Goal: Navigation & Orientation: Find specific page/section

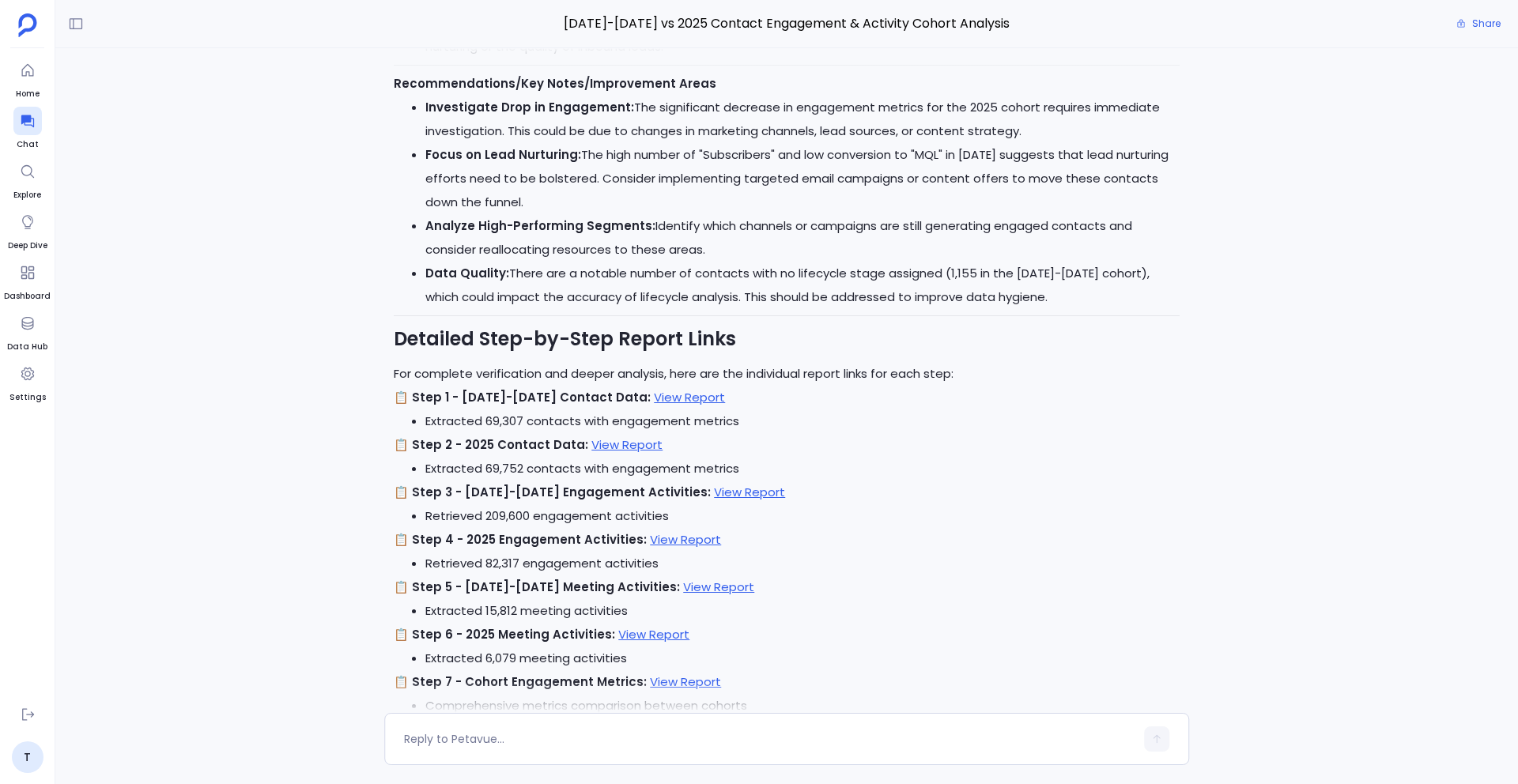
scroll to position [-750, 0]
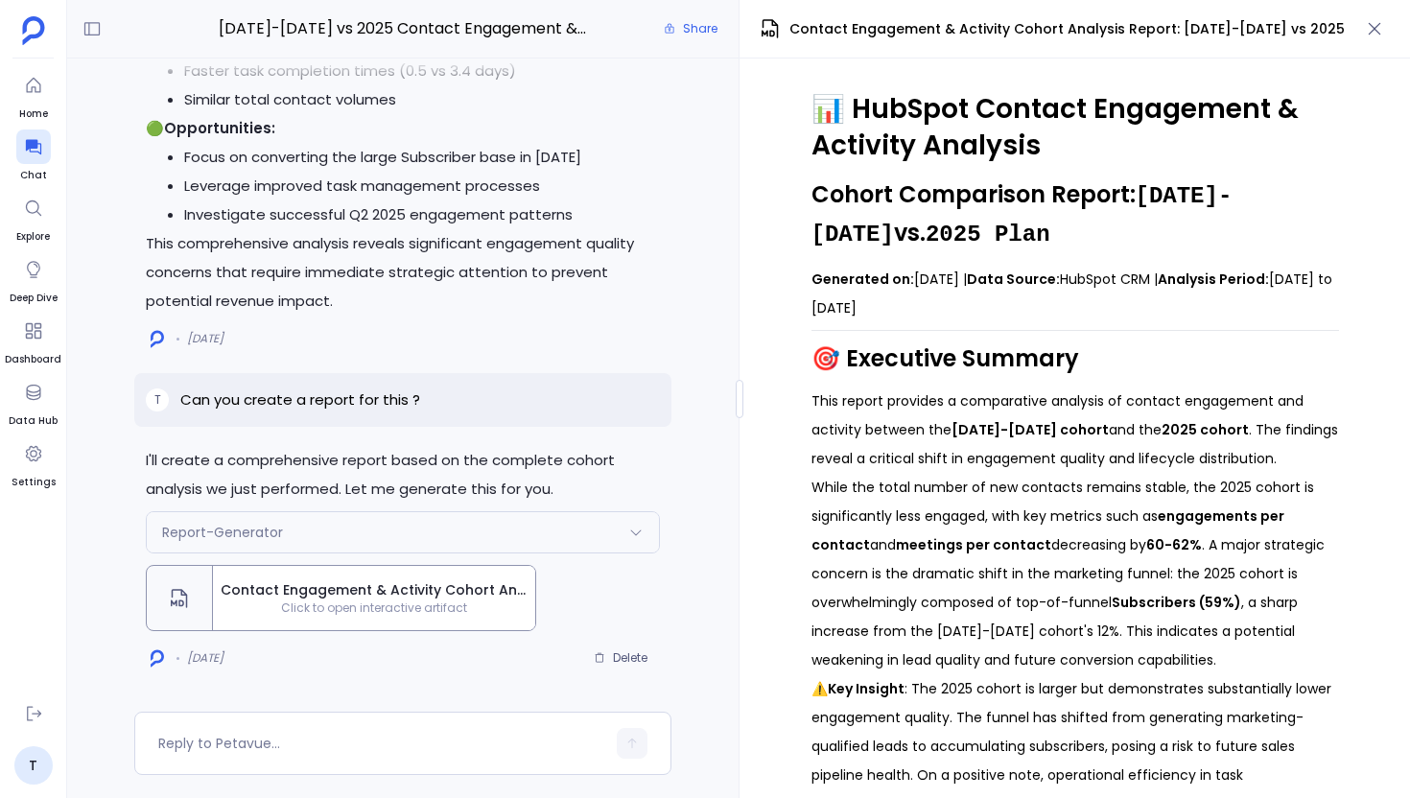
scroll to position [0, 146]
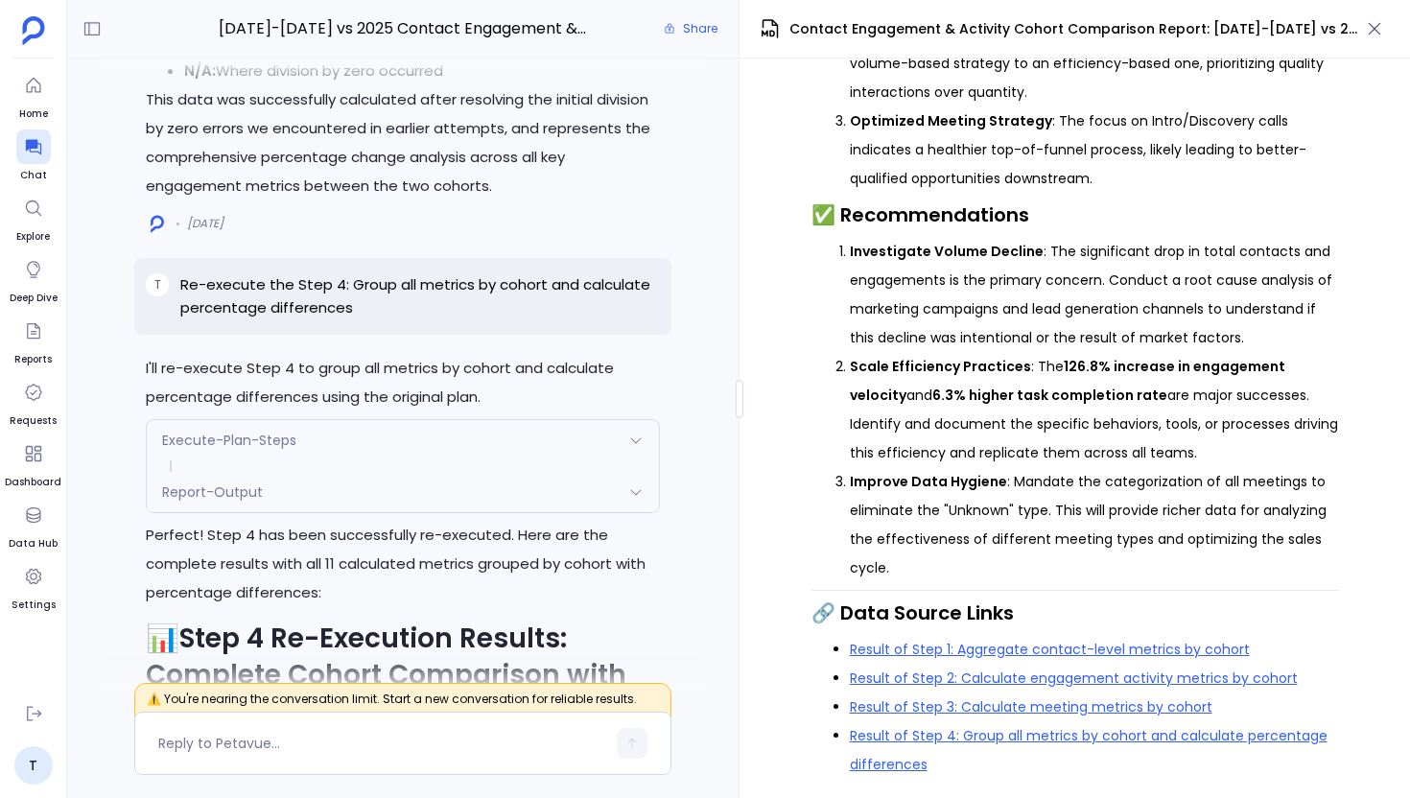
scroll to position [-1881, 0]
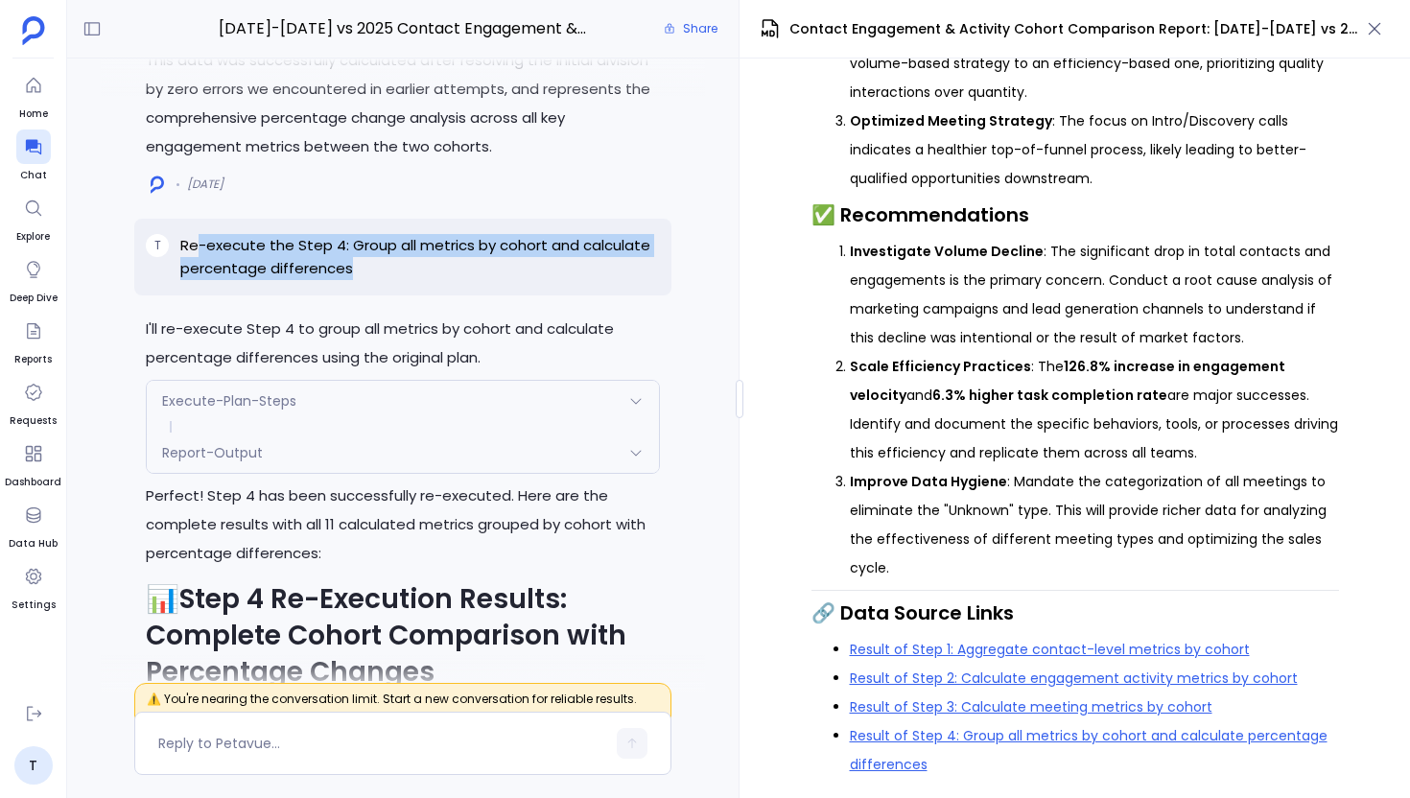
drag, startPoint x: 194, startPoint y: 245, endPoint x: 410, endPoint y: 275, distance: 218.9
click at [410, 275] on div "T Re-execute the Step 4: Group all metrics by cohort and calculate percentage d…" at bounding box center [402, 257] width 537 height 77
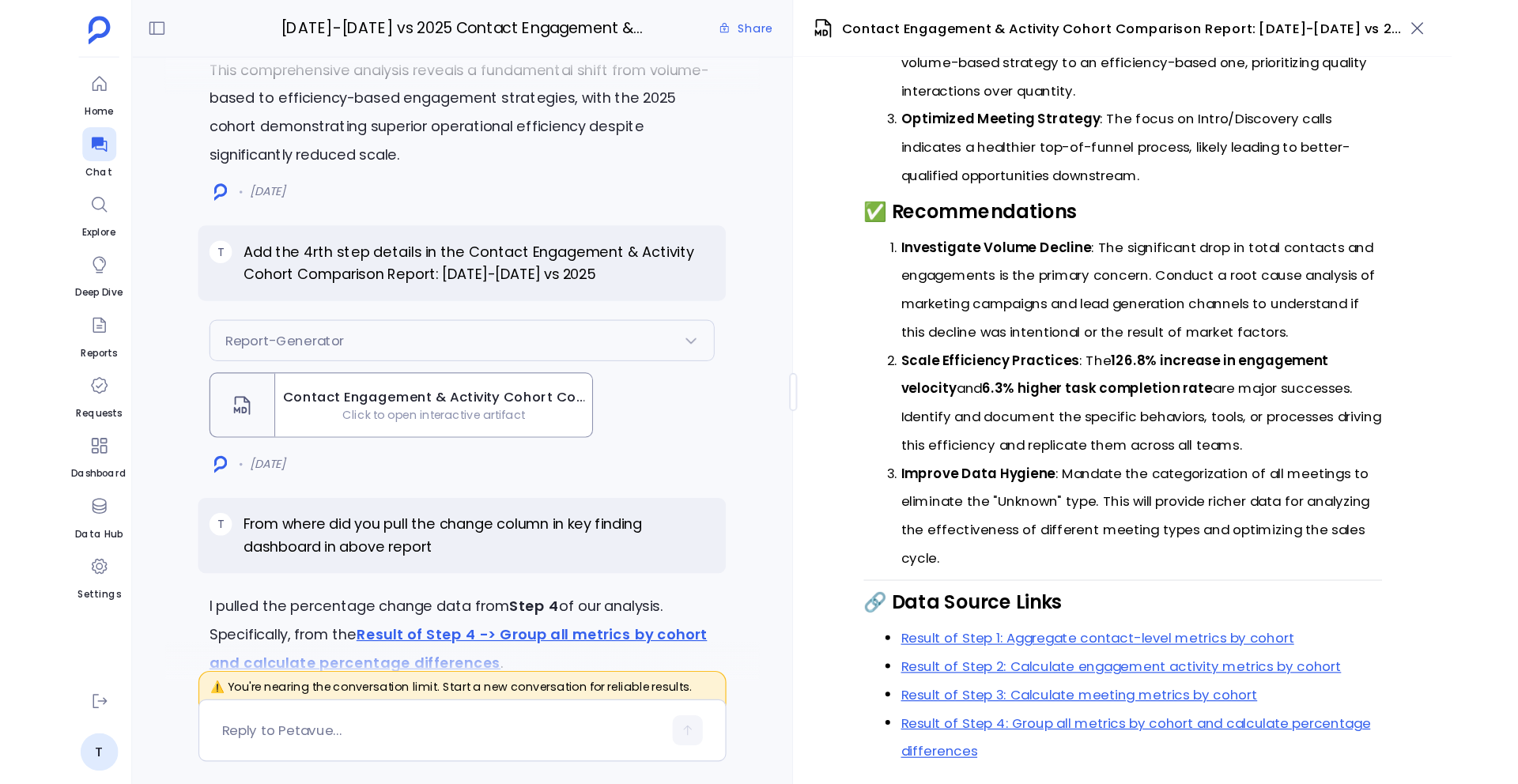
scroll to position [-2851, 0]
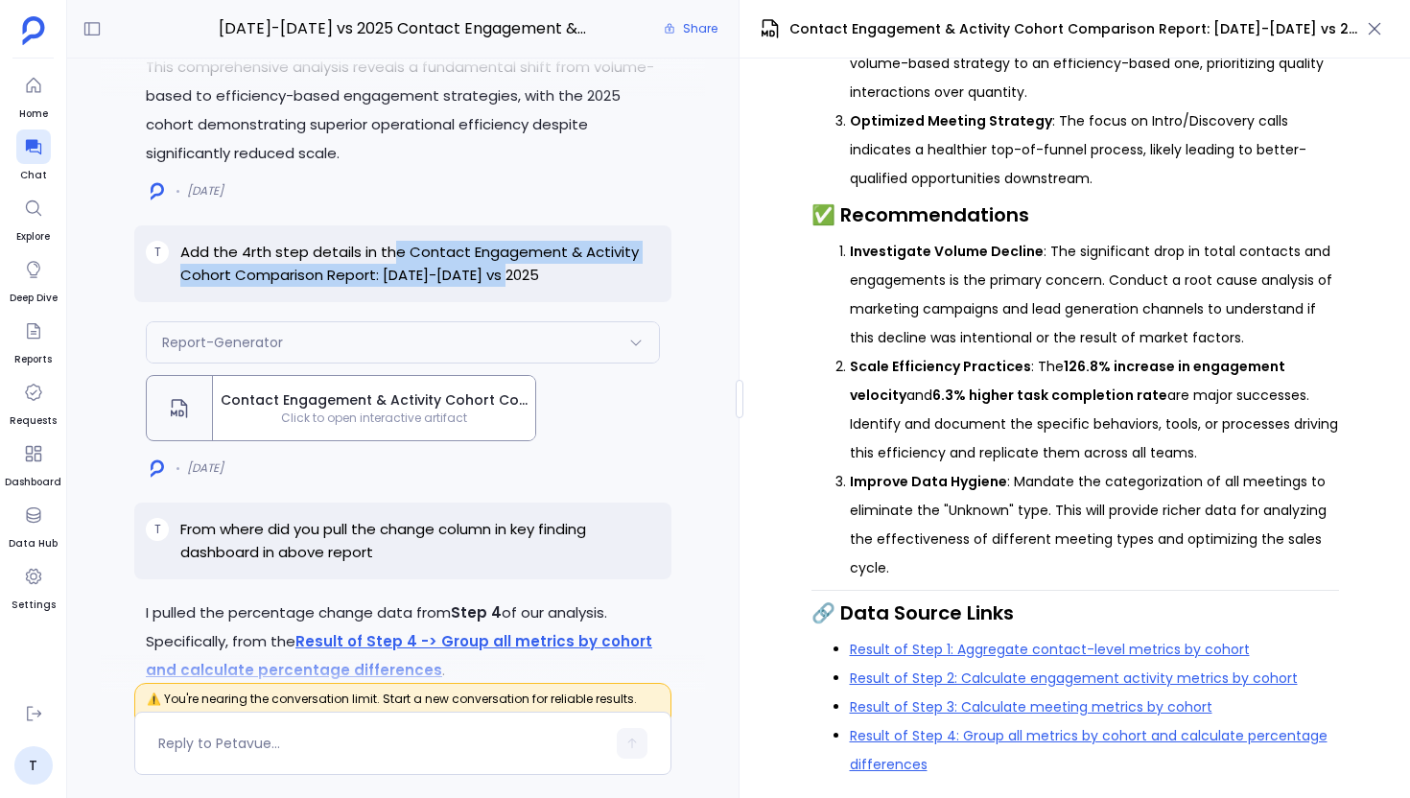
drag, startPoint x: 395, startPoint y: 243, endPoint x: 546, endPoint y: 264, distance: 152.0
click at [546, 264] on p "Add the 4rth step details in the Contact Engagement & Activity Cohort Compariso…" at bounding box center [420, 264] width 480 height 46
click at [396, 241] on p "Add the 4rth step details in the Contact Engagement & Activity Cohort Compariso…" at bounding box center [420, 264] width 480 height 46
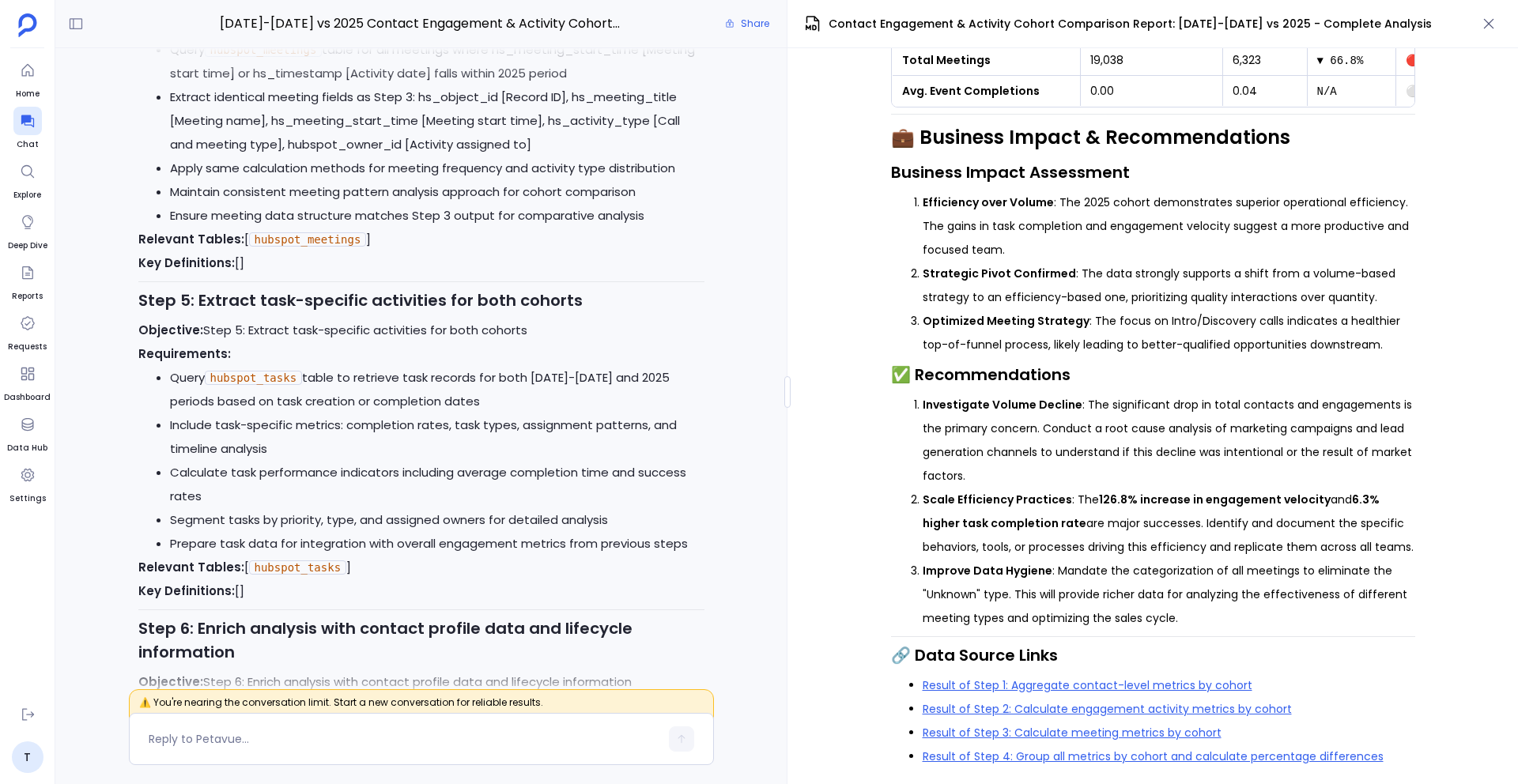
scroll to position [-20457, 0]
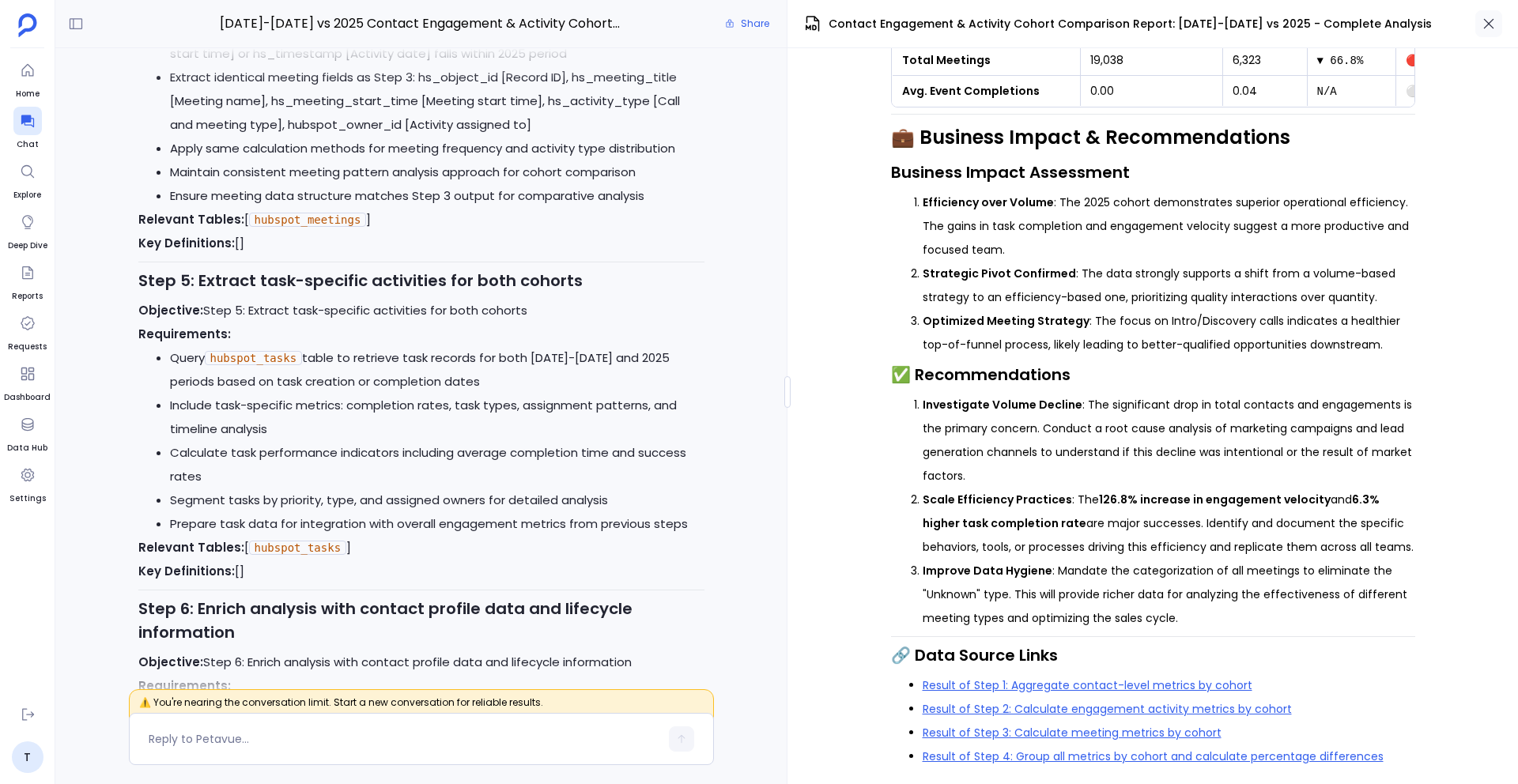
click at [1162, 16] on button "button" at bounding box center [1489, 23] width 27 height 27
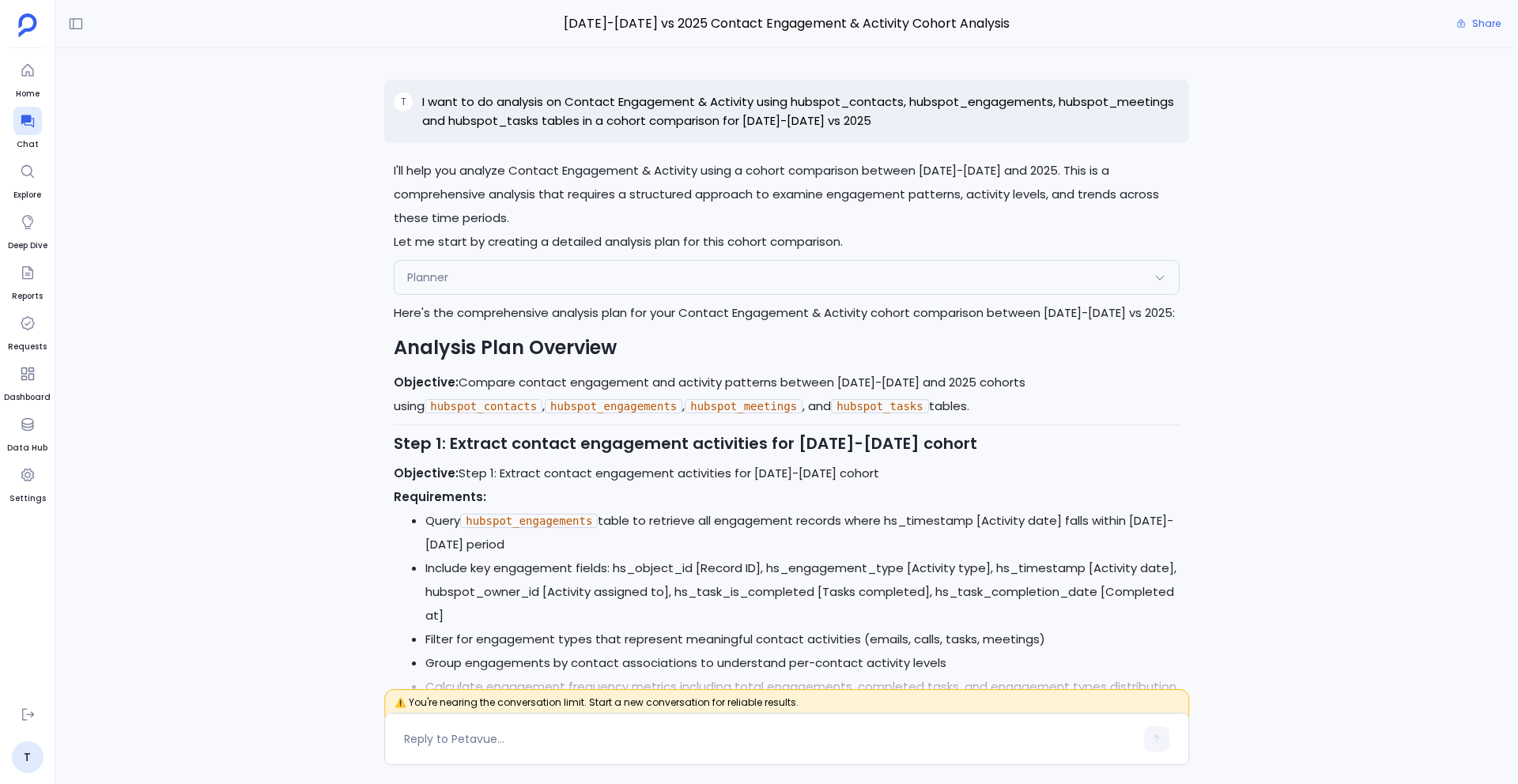
scroll to position [-19172, 0]
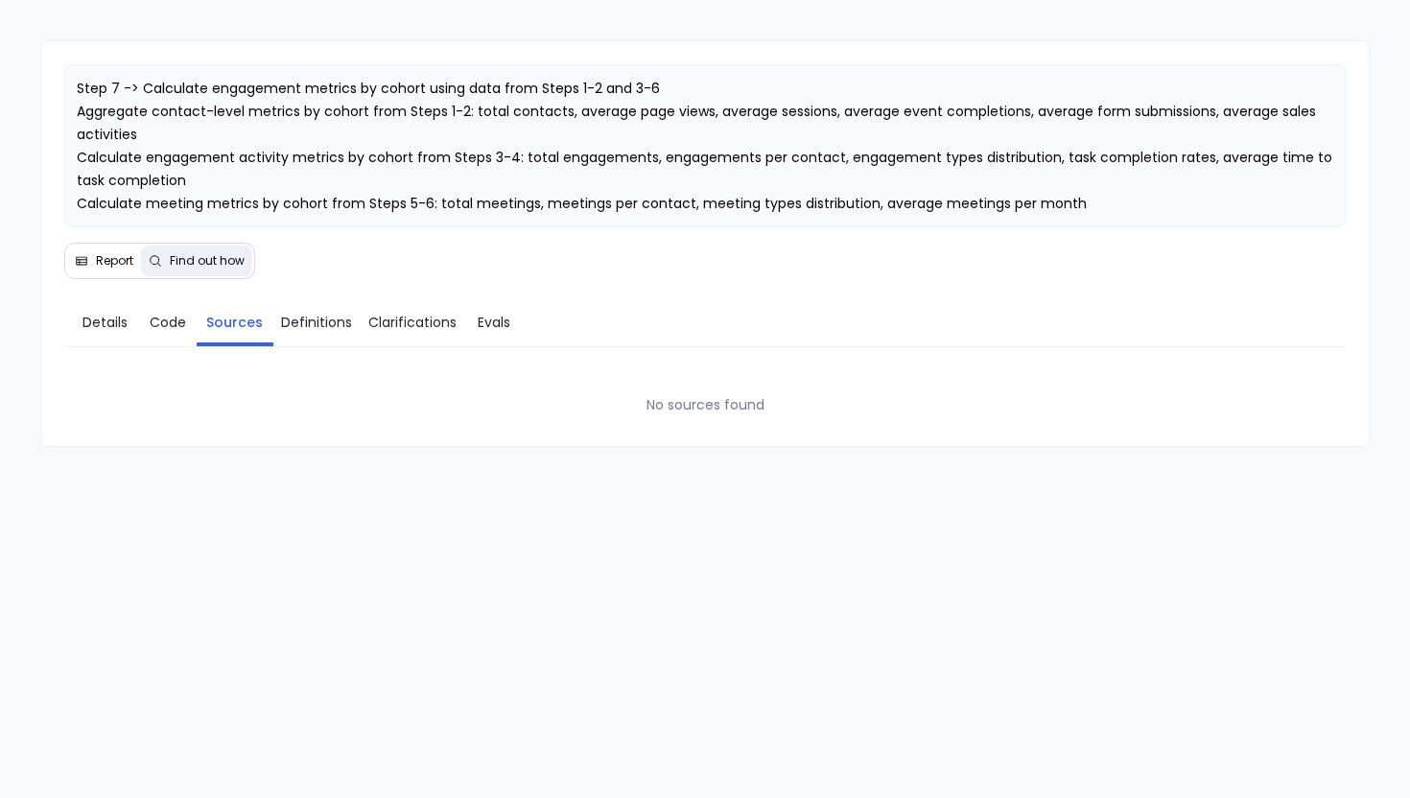
scroll to position [23, 0]
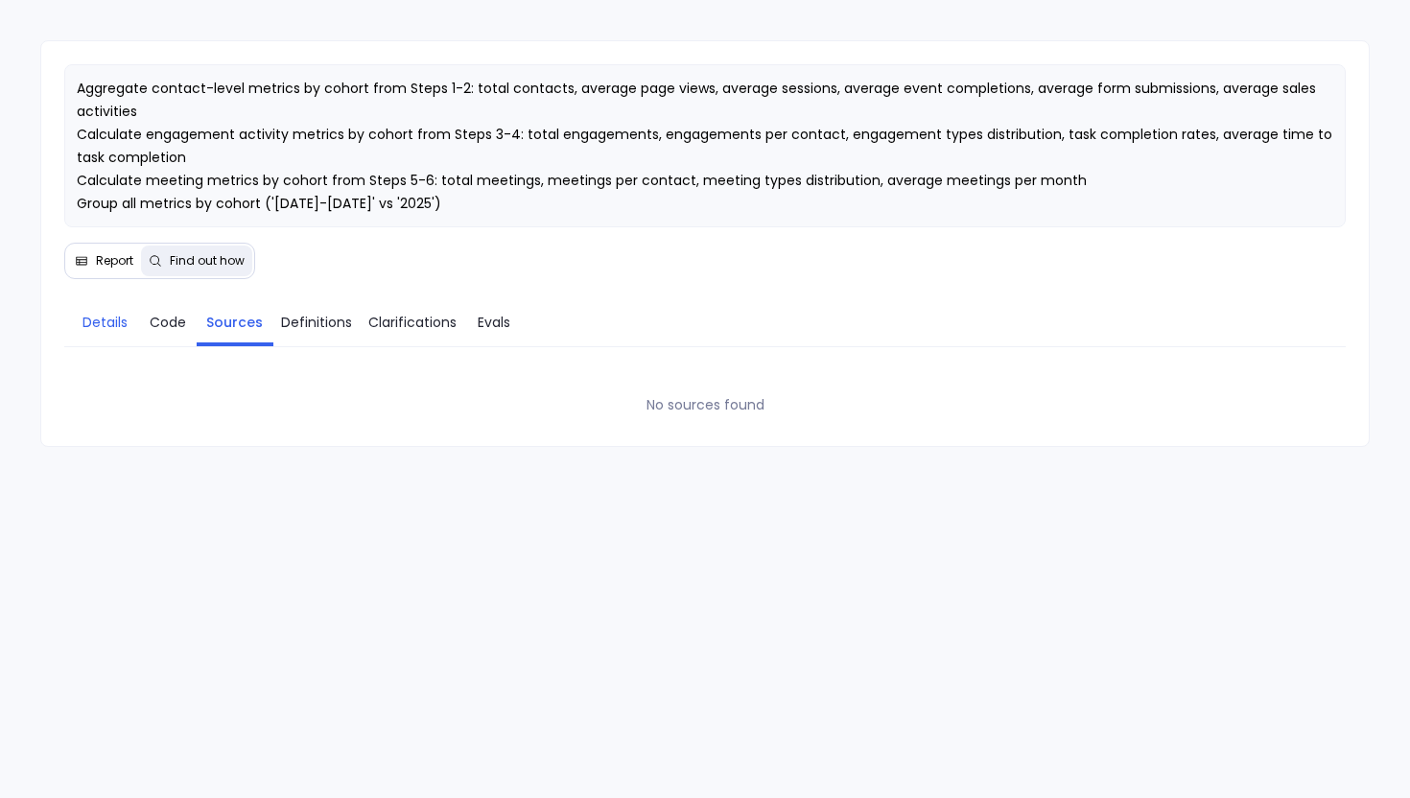
click at [127, 321] on span "Details" at bounding box center [104, 322] width 45 height 21
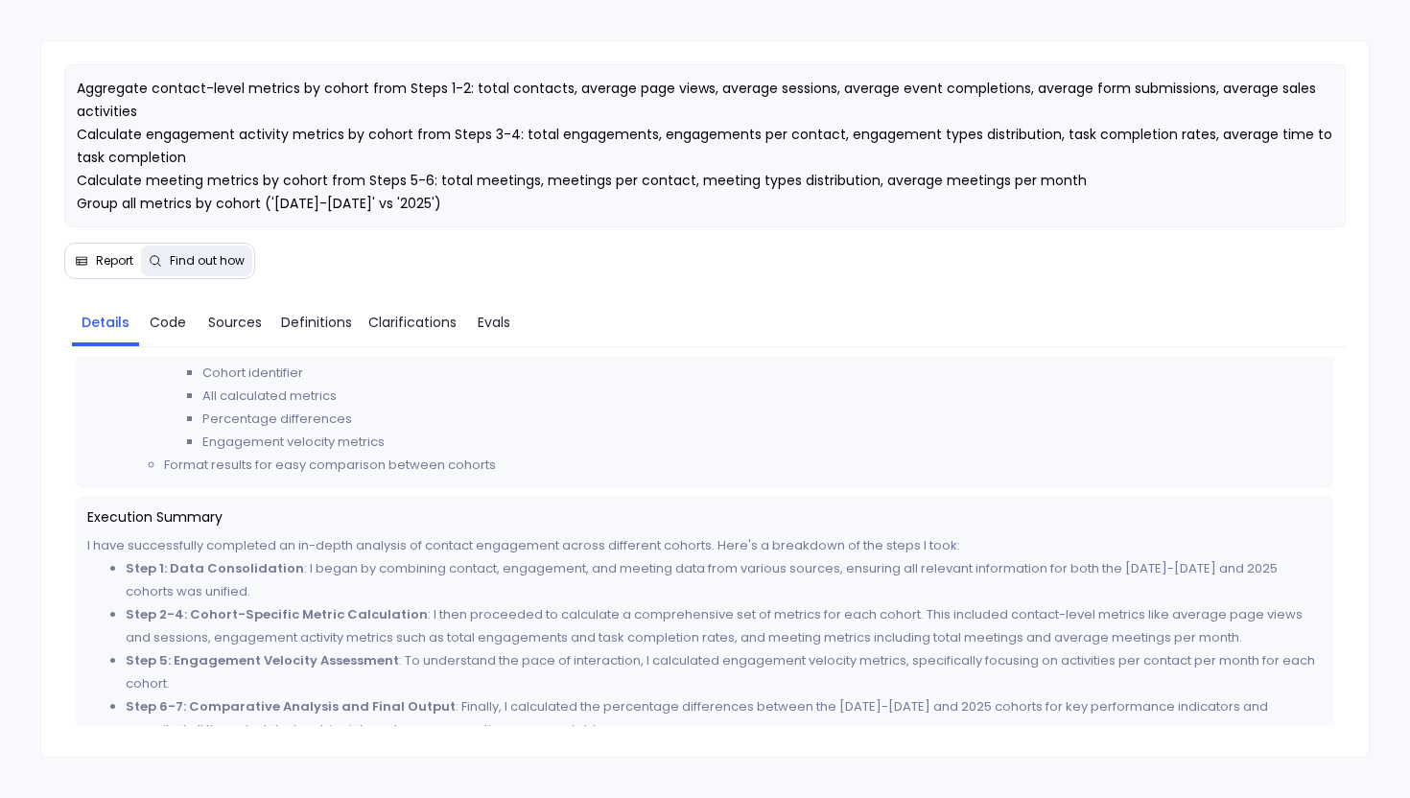
scroll to position [1360, 0]
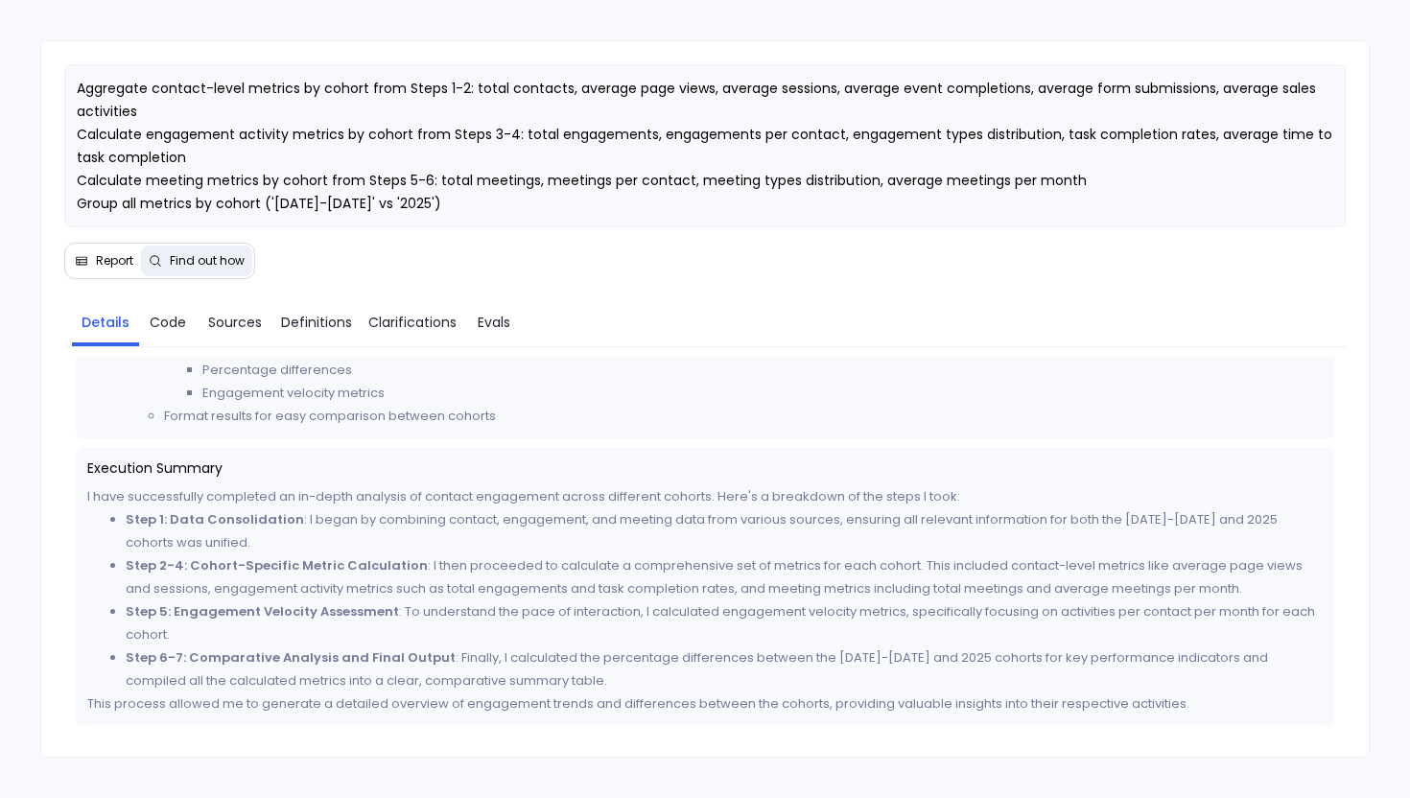
click at [107, 258] on span "Report" at bounding box center [114, 260] width 37 height 15
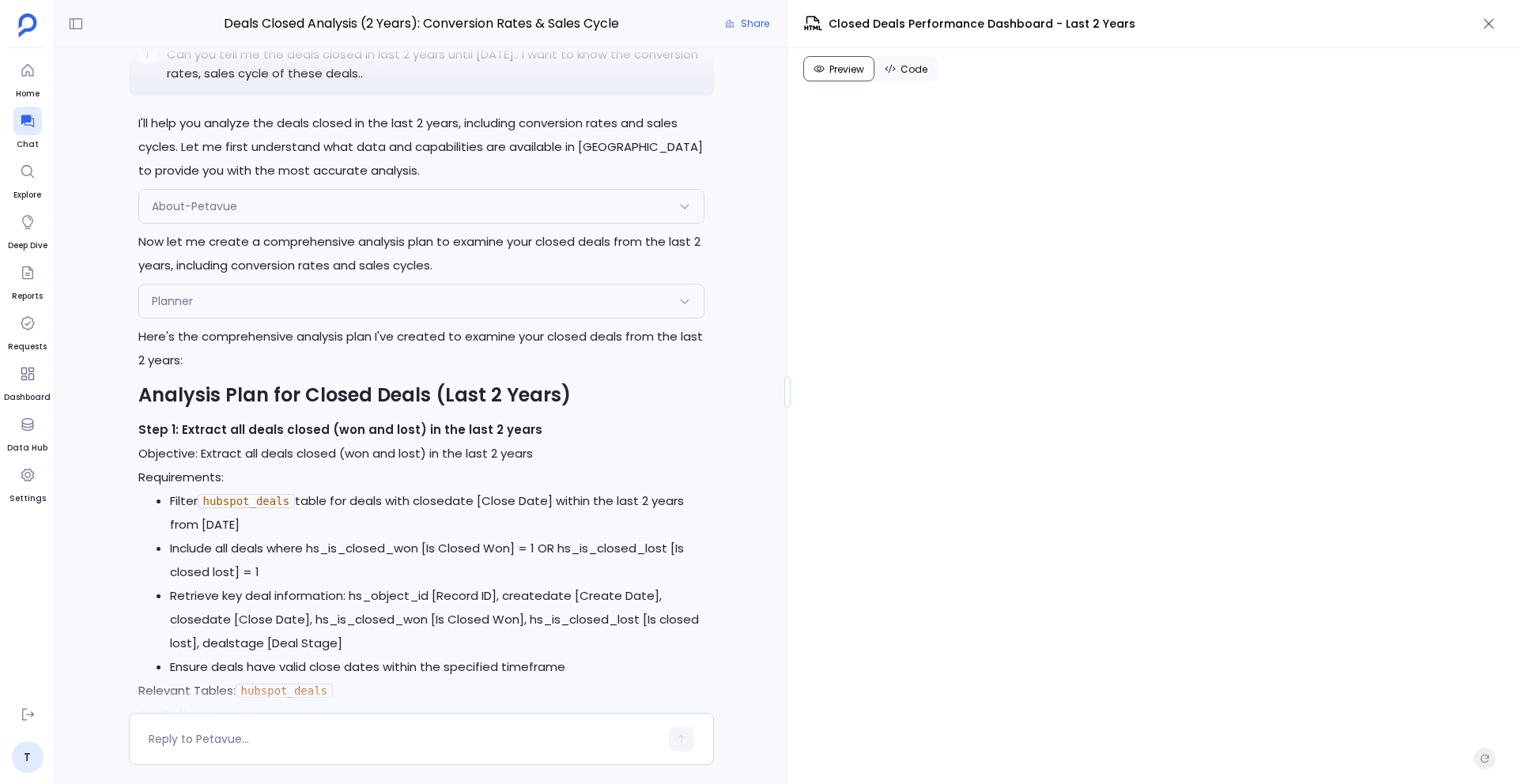
scroll to position [-7035, 0]
